Goal: Information Seeking & Learning: Find specific fact

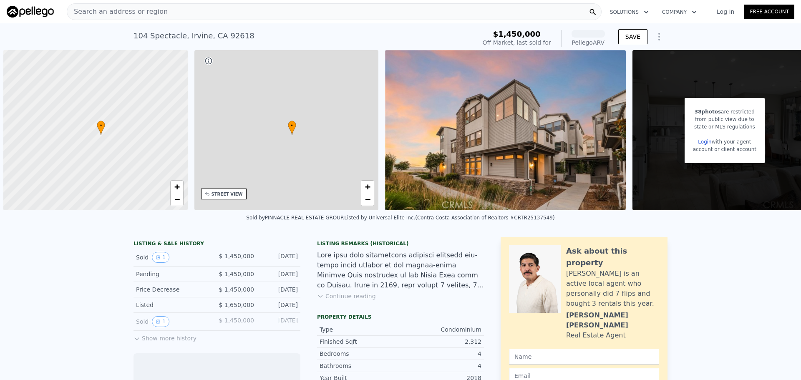
scroll to position [0, 4]
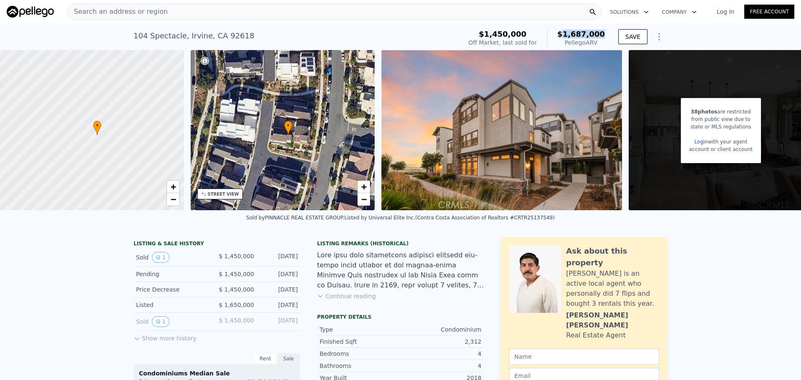
drag, startPoint x: 582, startPoint y: 38, endPoint x: 617, endPoint y: 37, distance: 35.5
click at [609, 37] on div "$1,450,000 Off Market, last sold for $1,687,000 Pellego ARV" at bounding box center [536, 38] width 143 height 23
drag, startPoint x: 584, startPoint y: 48, endPoint x: 616, endPoint y: 48, distance: 31.7
click at [605, 47] on div "Pellego ARV" at bounding box center [582, 42] width 48 height 8
drag, startPoint x: 508, startPoint y: 36, endPoint x: 552, endPoint y: 36, distance: 44.7
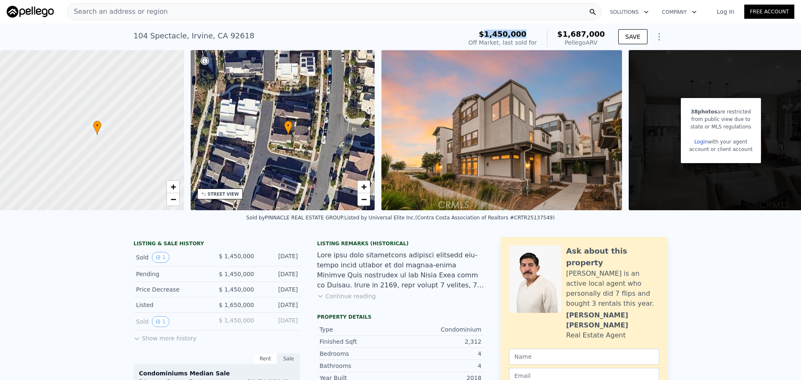
click at [537, 36] on div "$1,450,000" at bounding box center [503, 34] width 68 height 8
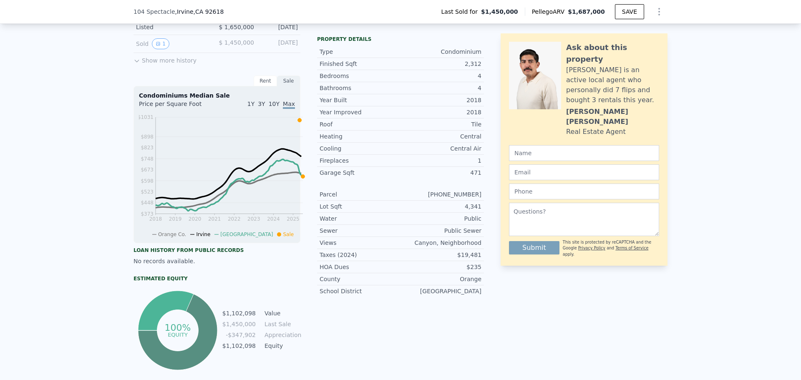
scroll to position [136, 0]
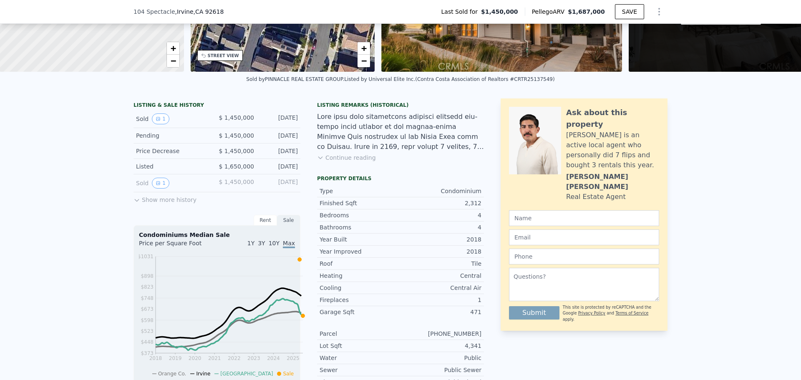
click at [261, 124] on div "[DATE]" at bounding box center [279, 119] width 37 height 11
click at [134, 204] on button "Show more history" at bounding box center [165, 198] width 63 height 12
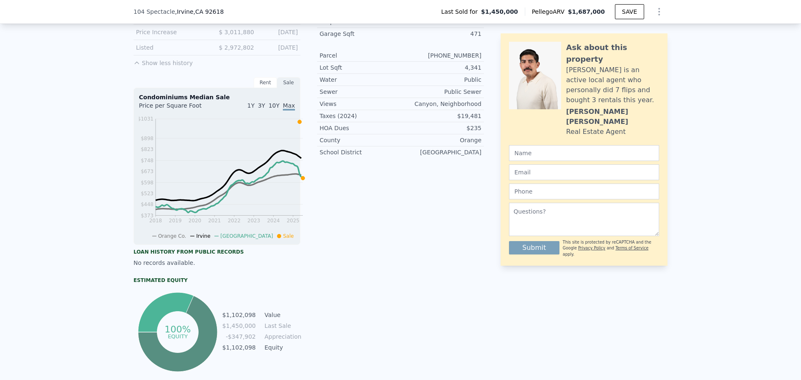
scroll to position [553, 0]
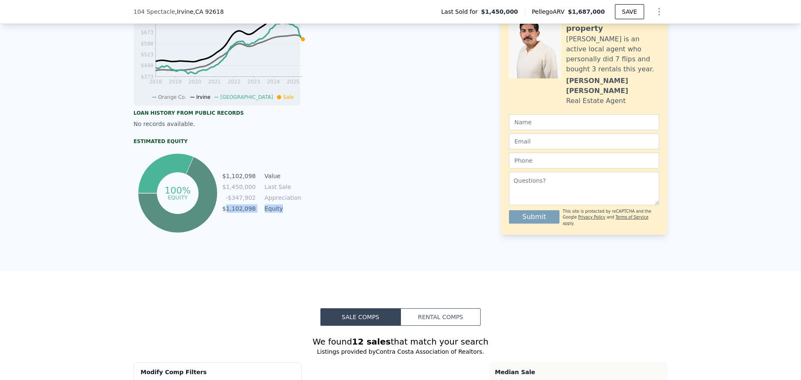
drag, startPoint x: 221, startPoint y: 250, endPoint x: 279, endPoint y: 250, distance: 58.0
click at [279, 213] on tr "$1,102,098 Equity" at bounding box center [261, 208] width 78 height 9
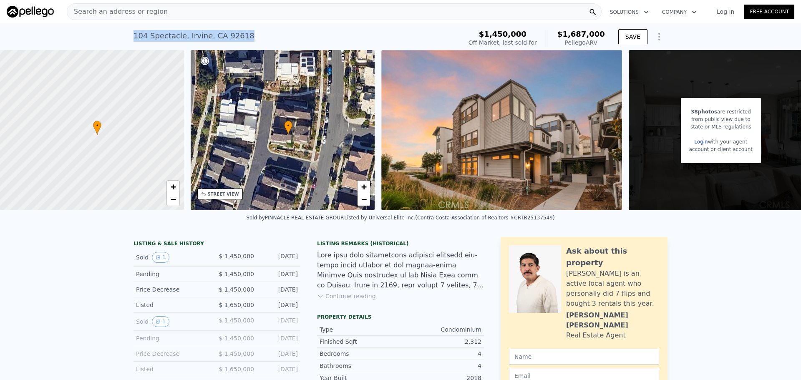
drag, startPoint x: 113, startPoint y: 38, endPoint x: 230, endPoint y: 44, distance: 117.4
click at [230, 44] on div "[STREET_ADDRESS] Sold [DATE] for $1.450m (~ARV $1.687m ) $1,450,000 Off Market,…" at bounding box center [400, 36] width 801 height 27
copy div "[STREET_ADDRESS]"
